Goal: Transaction & Acquisition: Book appointment/travel/reservation

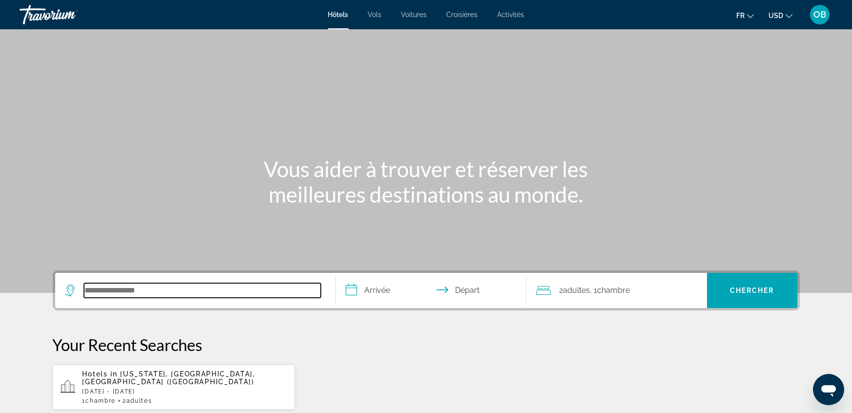
click at [135, 283] on input "Search hotel destination" at bounding box center [202, 290] width 237 height 15
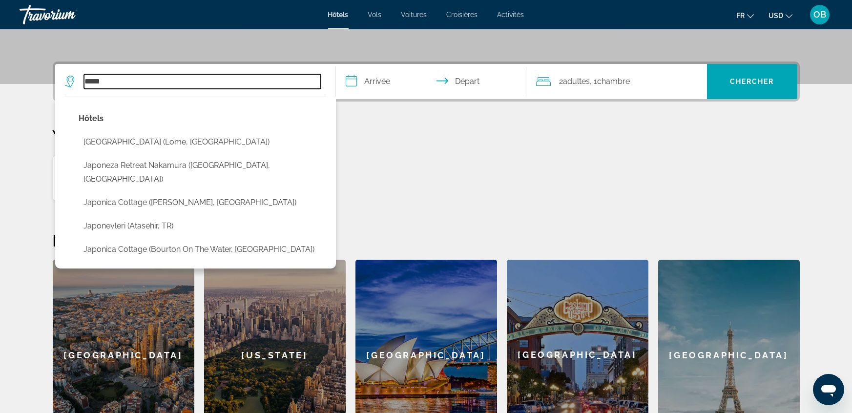
scroll to position [201, 0]
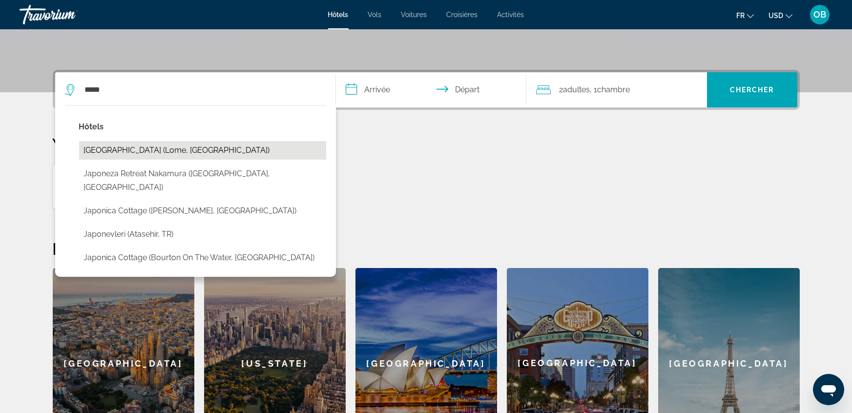
click at [136, 145] on button "[GEOGRAPHIC_DATA] (Lome, [GEOGRAPHIC_DATA])" at bounding box center [202, 150] width 247 height 19
type input "**********"
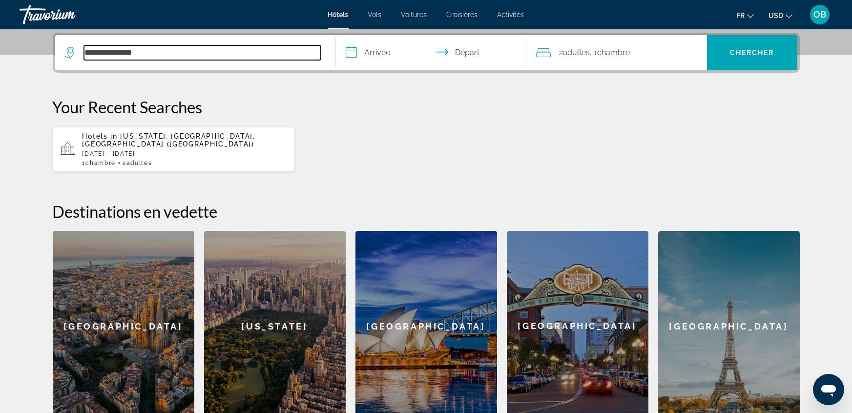
scroll to position [238, 0]
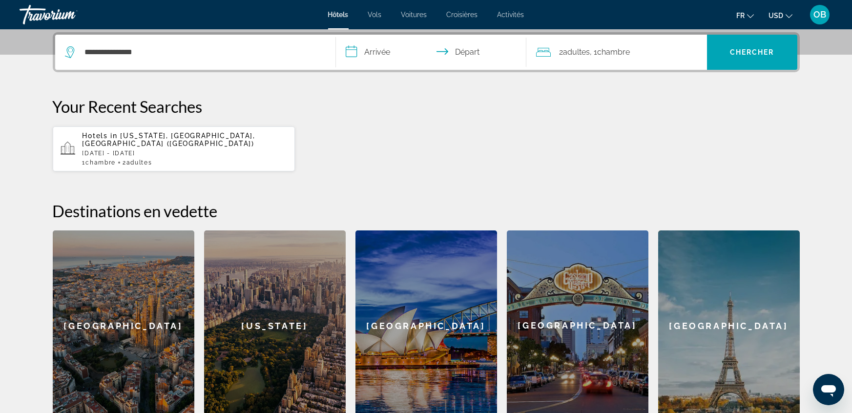
click at [391, 49] on input "**********" at bounding box center [433, 54] width 194 height 38
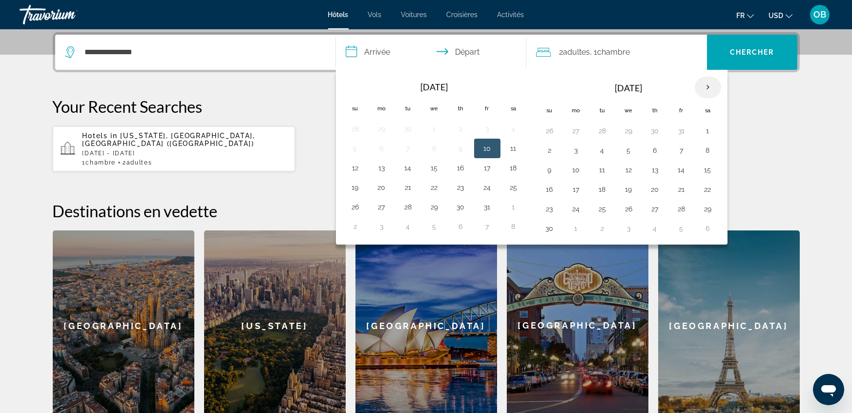
click at [695, 91] on th "Next month" at bounding box center [708, 87] width 26 height 21
click at [699, 89] on th "Next month" at bounding box center [708, 87] width 26 height 21
click at [709, 87] on th "Next month" at bounding box center [708, 87] width 26 height 21
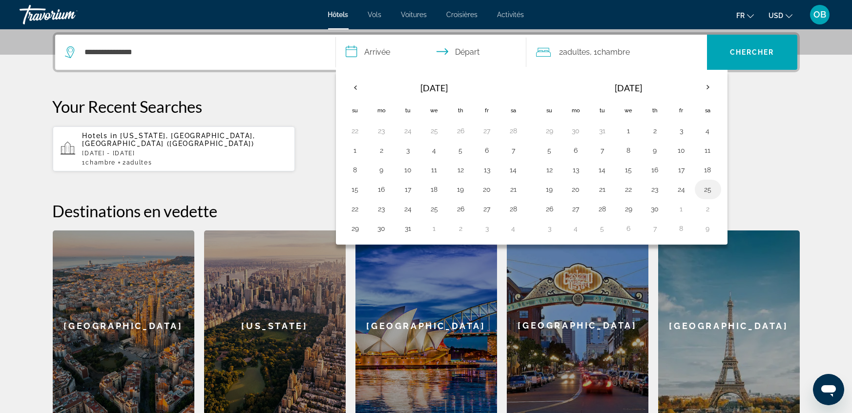
click at [707, 188] on button "25" at bounding box center [708, 190] width 16 height 14
click at [704, 90] on th "Next month" at bounding box center [708, 87] width 26 height 21
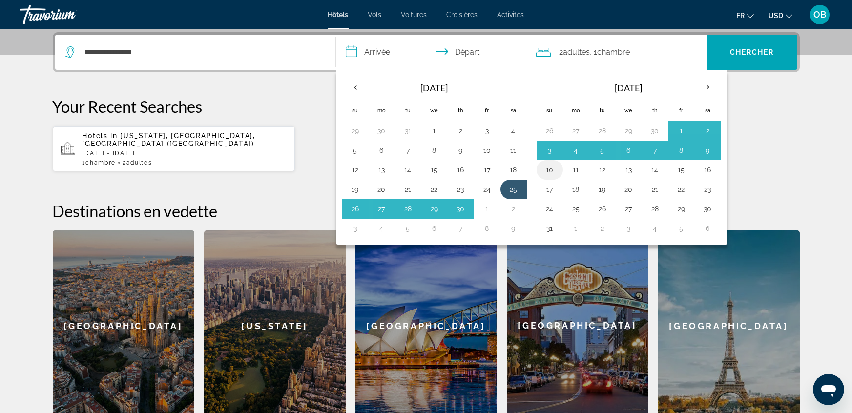
click at [554, 167] on button "10" at bounding box center [550, 170] width 16 height 14
type input "**********"
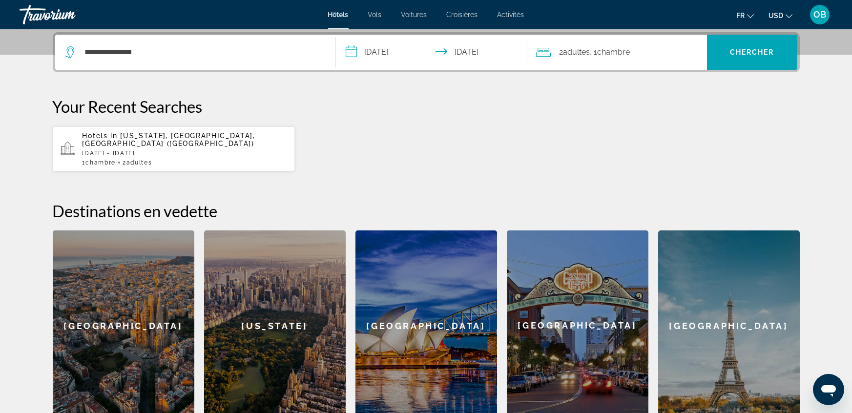
click at [564, 59] on div "2 Adulte Adultes , 1 Chambre pièces" at bounding box center [621, 52] width 171 height 35
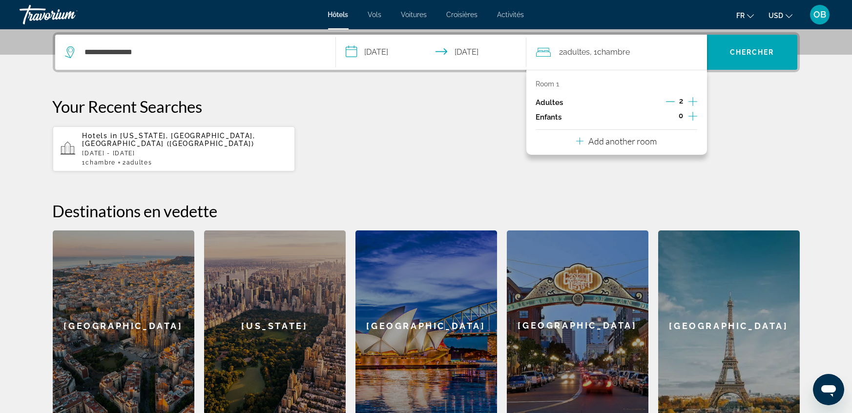
click at [693, 104] on icon "Increment adults" at bounding box center [692, 102] width 9 height 12
click at [695, 117] on icon "Increment children" at bounding box center [692, 116] width 9 height 12
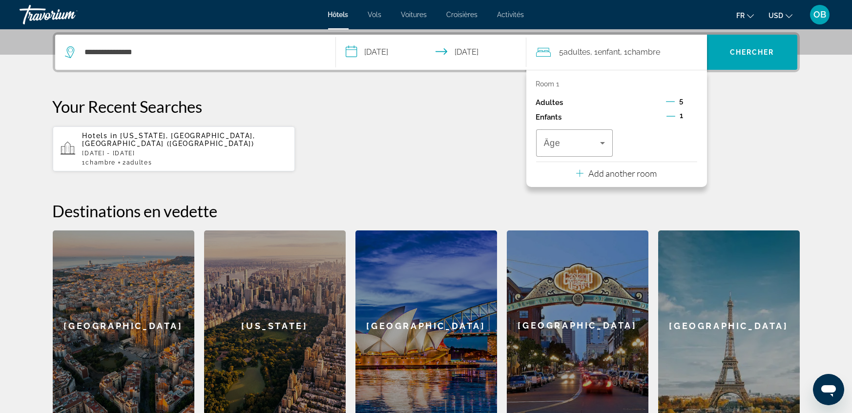
click at [670, 120] on button "Decrement children" at bounding box center [670, 117] width 9 height 12
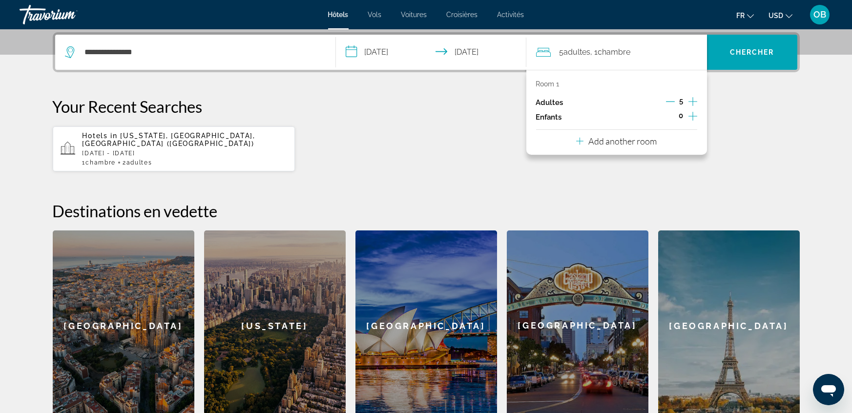
click at [757, 142] on div "Hotels in [US_STATE], [GEOGRAPHIC_DATA], [GEOGRAPHIC_DATA] ([GEOGRAPHIC_DATA]) …" at bounding box center [426, 149] width 747 height 46
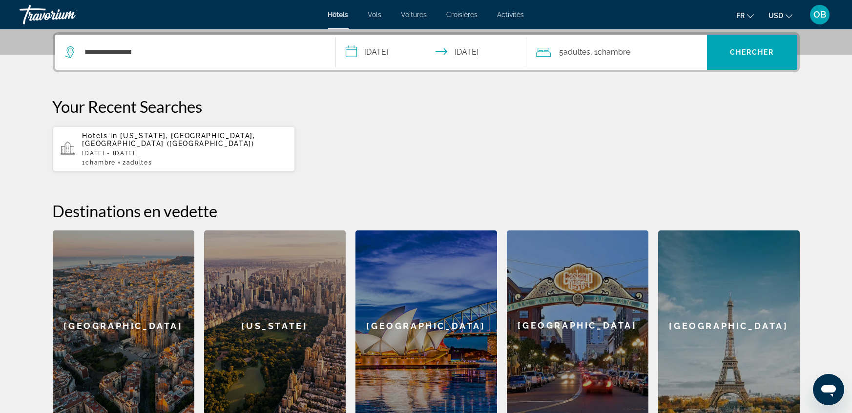
click at [646, 53] on div "5 Adulte Adultes , 1 Chambre pièces" at bounding box center [621, 52] width 171 height 14
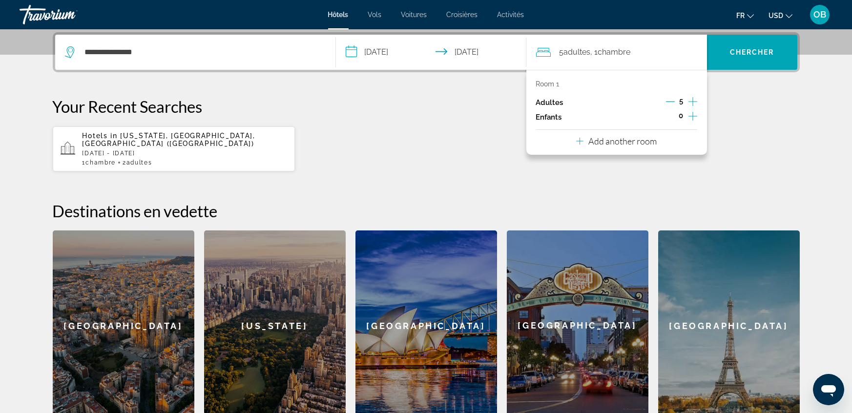
click at [606, 147] on button "Add another room" at bounding box center [616, 140] width 81 height 20
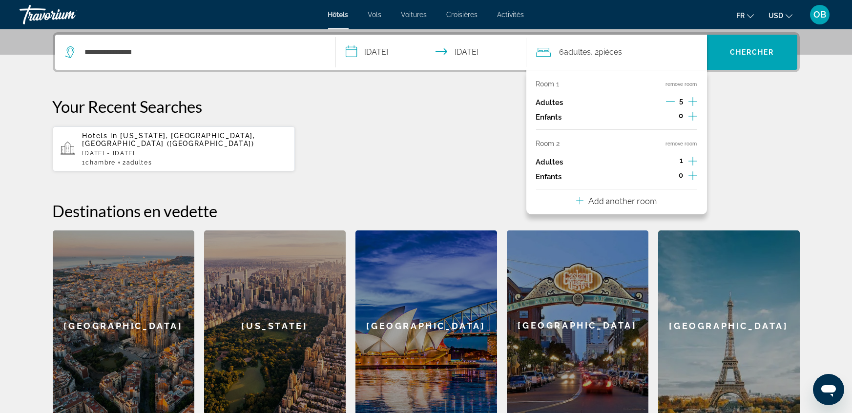
click at [672, 99] on icon "Decrement adults" at bounding box center [670, 101] width 9 height 9
click at [666, 98] on icon "Decrement adults" at bounding box center [670, 101] width 9 height 9
click at [630, 203] on p "Add another room" at bounding box center [622, 200] width 68 height 11
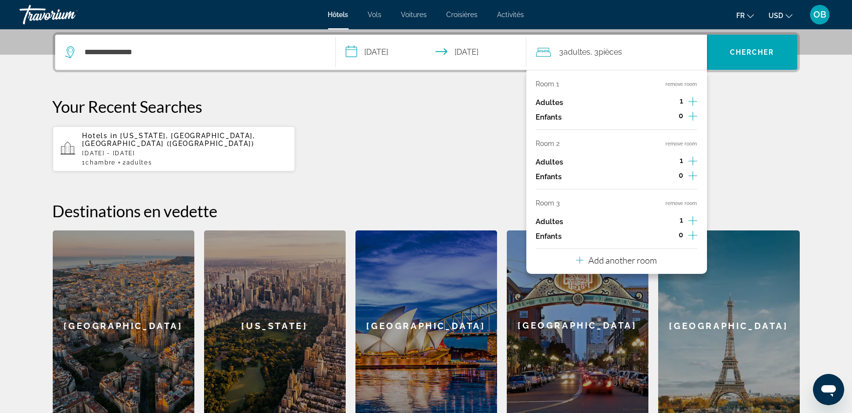
click at [610, 263] on p "Add another room" at bounding box center [622, 260] width 68 height 11
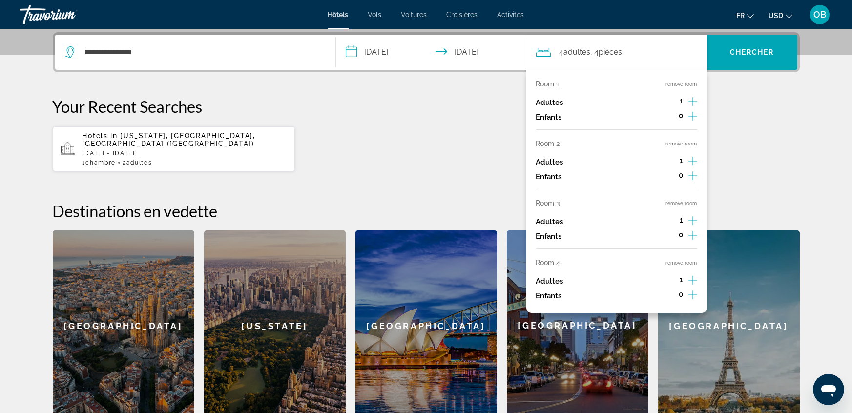
click at [691, 280] on icon "Increment adults" at bounding box center [692, 280] width 9 height 12
click at [738, 63] on span "Search" at bounding box center [752, 52] width 90 height 23
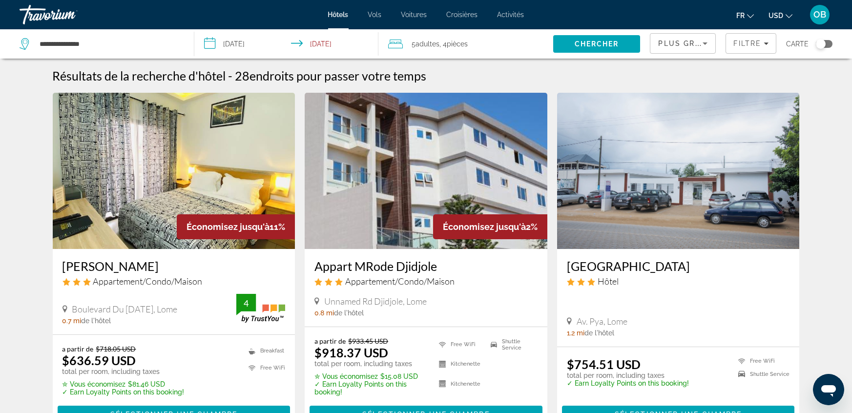
click at [667, 41] on span "Plus grandes économies" at bounding box center [716, 44] width 117 height 8
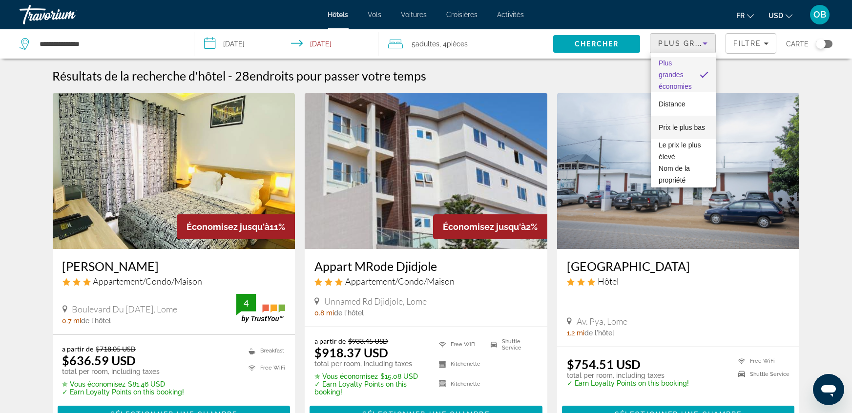
click at [699, 121] on mat-option "Prix le plus bas" at bounding box center [683, 127] width 65 height 23
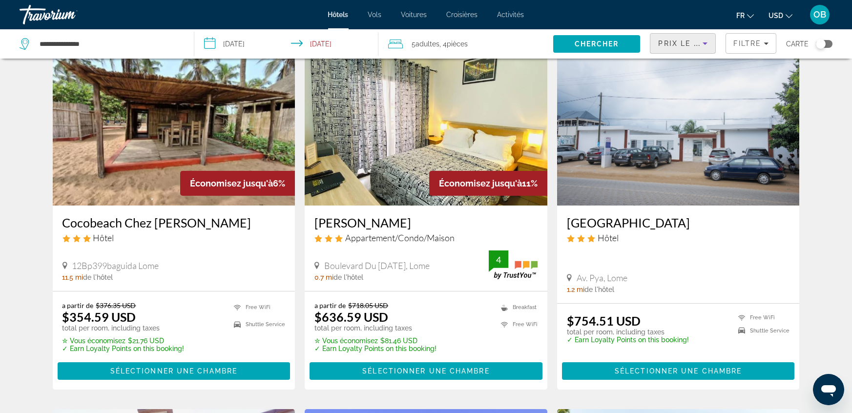
scroll to position [45, 0]
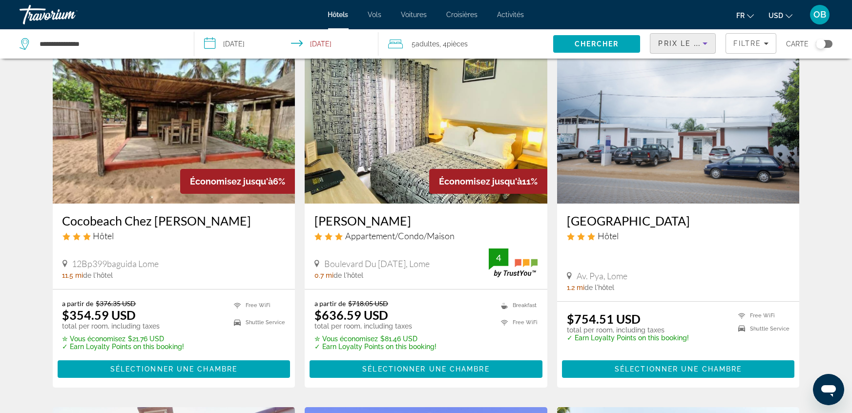
click at [784, 12] on button "USD USD ($) MXN (Mex$) CAD (Can$) GBP (£) EUR (€) AUD (A$) NZD (NZ$) CNY (CN¥)" at bounding box center [781, 15] width 24 height 14
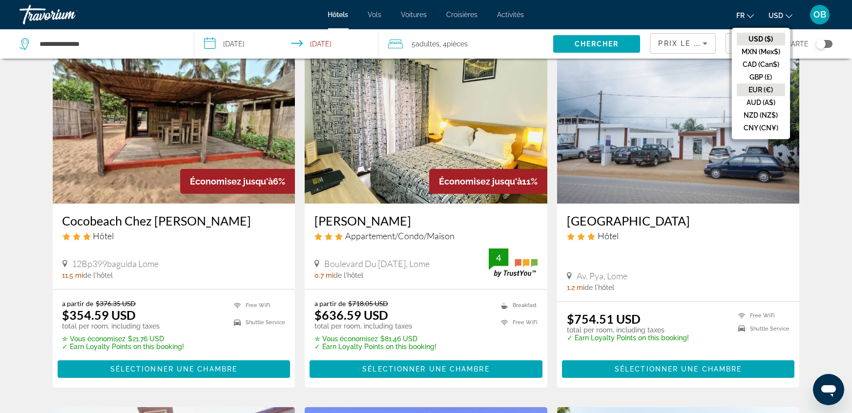
click at [767, 91] on button "EUR (€)" at bounding box center [761, 89] width 48 height 13
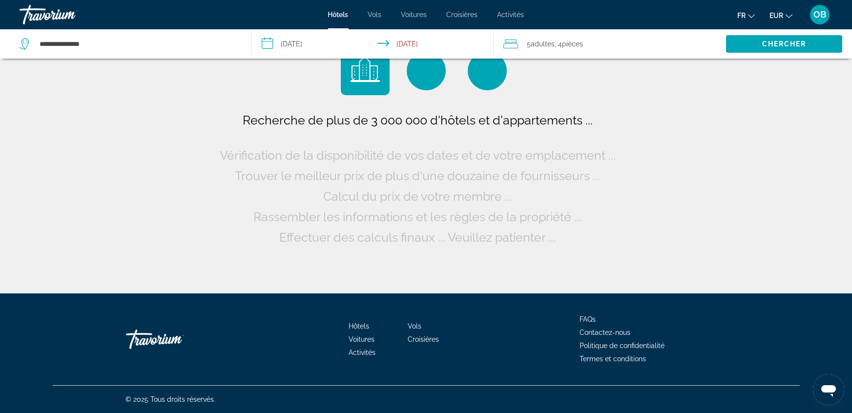
scroll to position [0, 0]
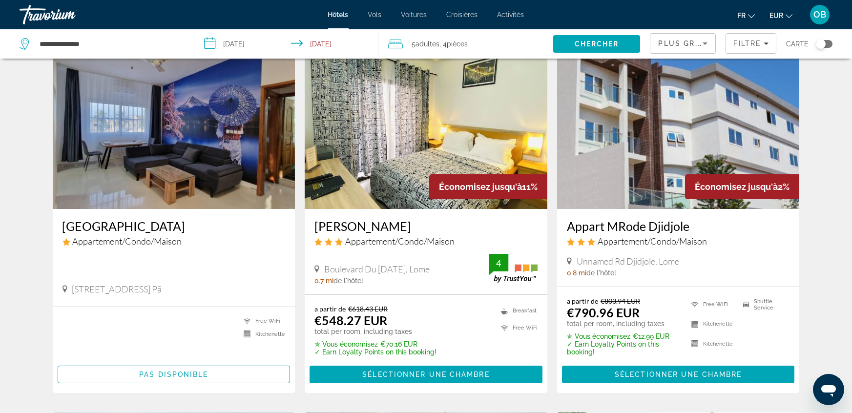
scroll to position [35, 0]
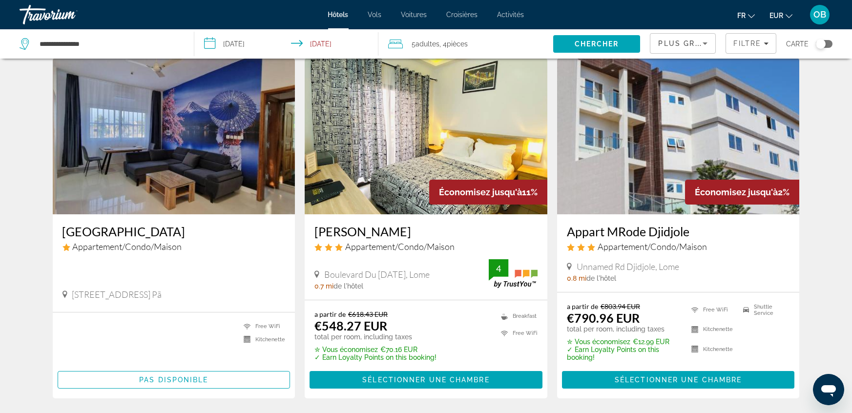
click at [398, 164] on img "Main content" at bounding box center [426, 136] width 243 height 156
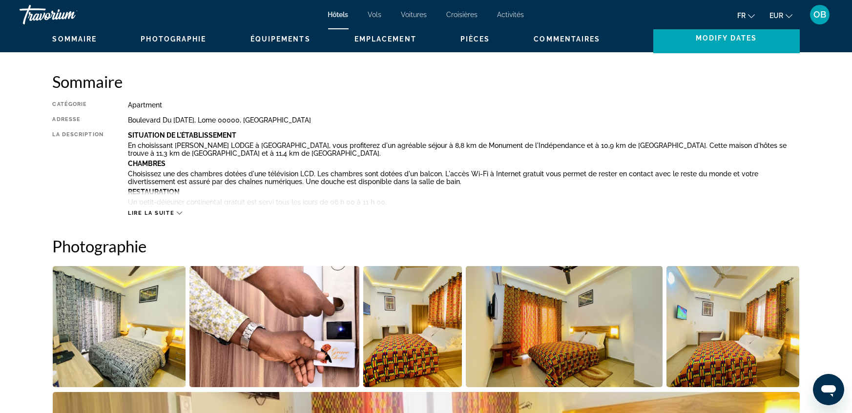
scroll to position [305, 0]
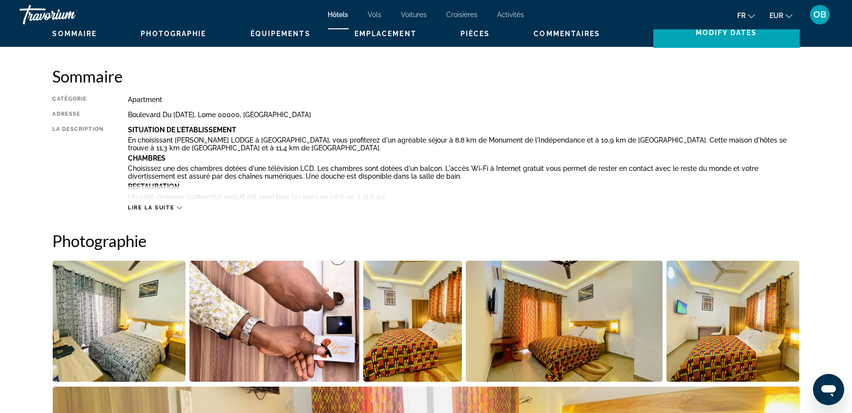
click at [150, 205] on span "Lire la suite" at bounding box center [151, 208] width 46 height 6
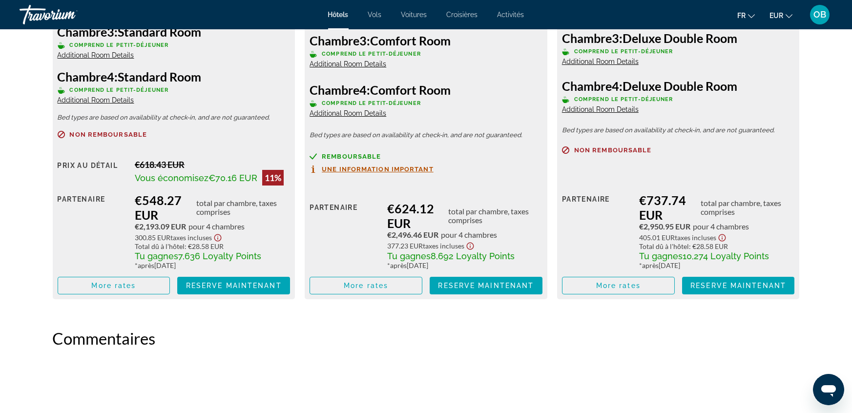
scroll to position [1604, 0]
